Goal: Answer question/provide support: Share knowledge or assist other users

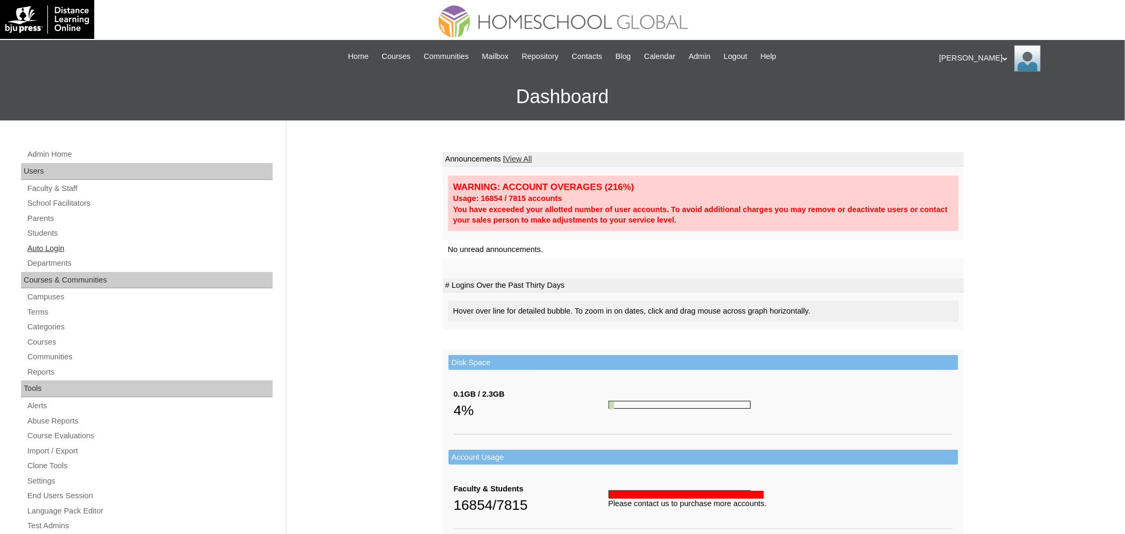
click at [55, 248] on link "Auto Login" at bounding box center [149, 248] width 246 height 13
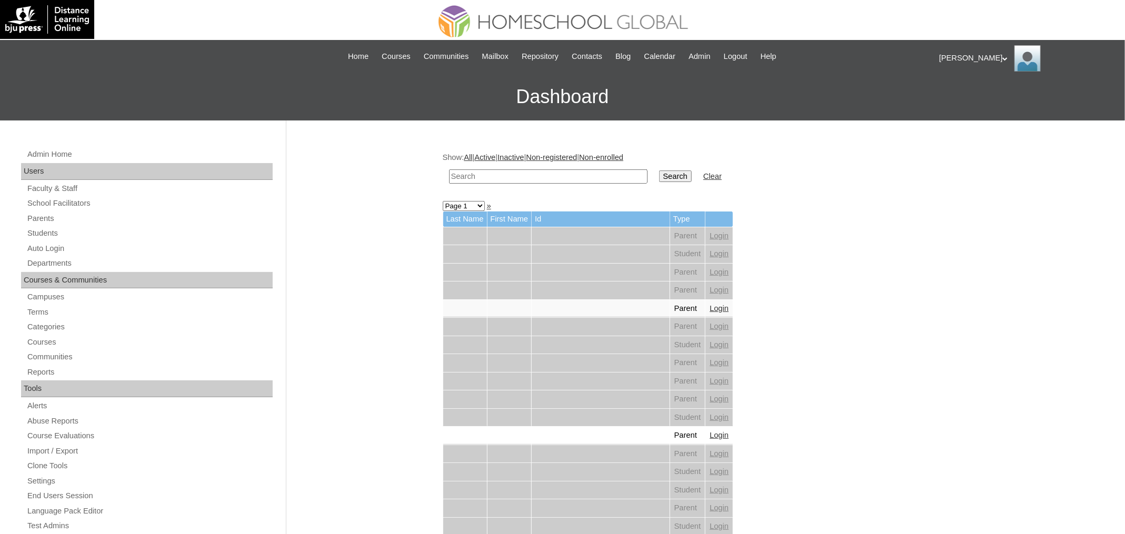
click at [517, 173] on input "text" at bounding box center [548, 176] width 198 height 14
paste input "[PERSON_NAME]"
type input "[PERSON_NAME]"
click at [659, 171] on input "Search" at bounding box center [675, 177] width 33 height 12
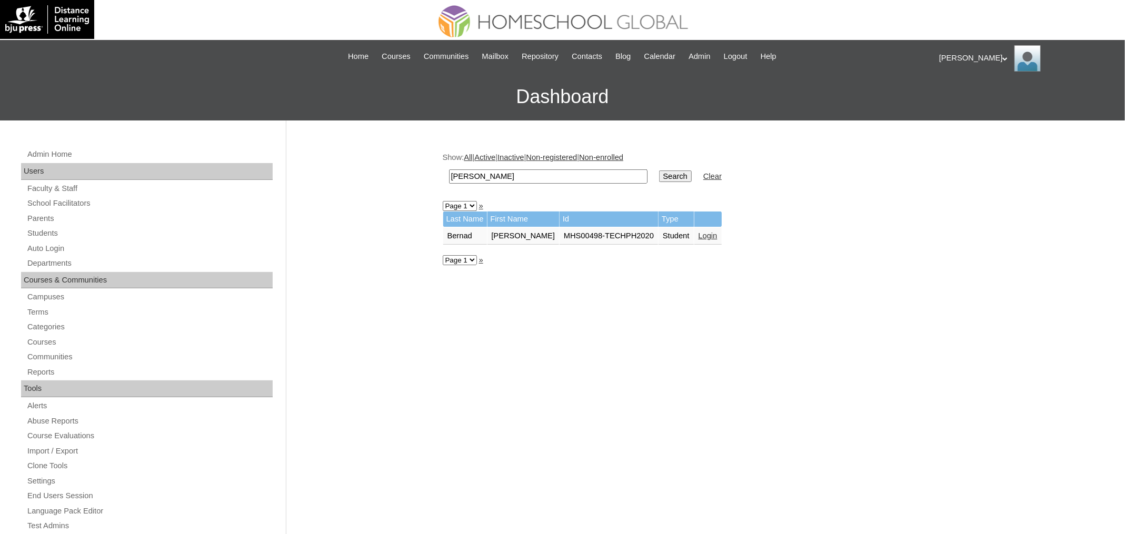
click at [715, 237] on link "Login" at bounding box center [707, 236] width 19 height 8
